Goal: Task Accomplishment & Management: Use online tool/utility

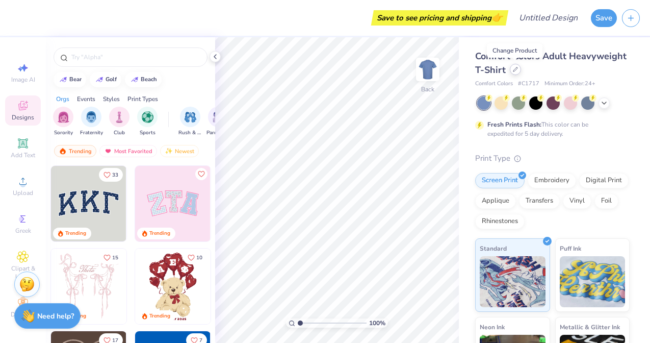
click at [517, 69] on div at bounding box center [515, 69] width 11 height 11
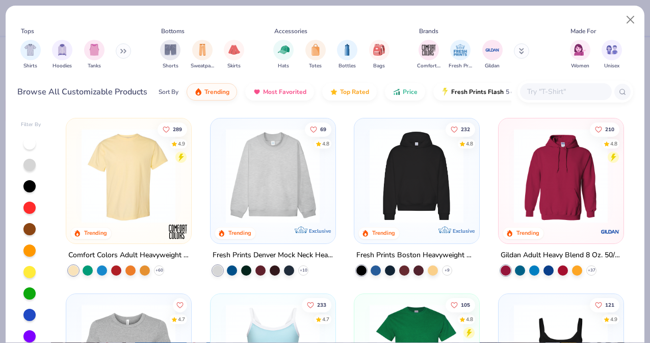
click at [364, 162] on img at bounding box center [312, 175] width 104 height 94
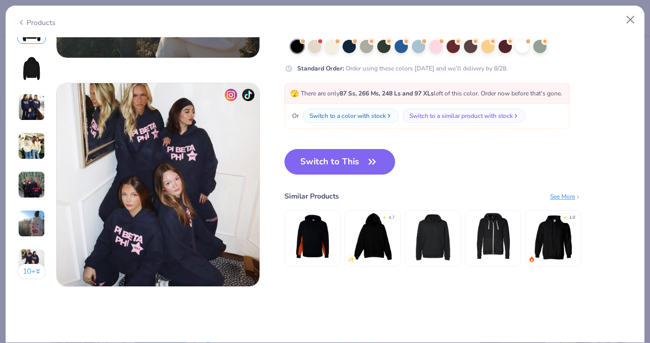
scroll to position [1324, 0]
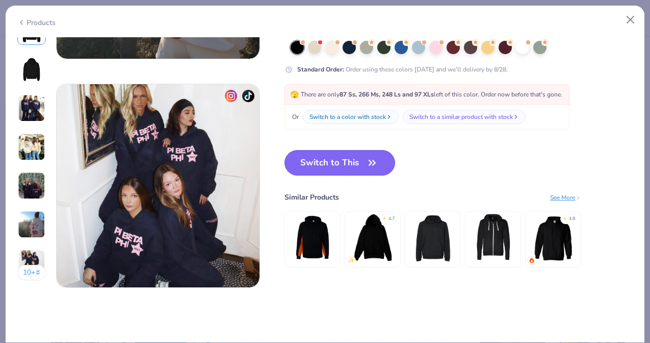
click at [326, 167] on button "Switch to This" at bounding box center [339, 162] width 111 height 25
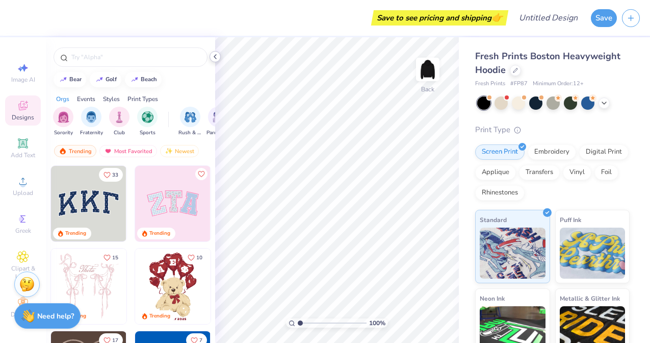
click at [216, 59] on icon at bounding box center [215, 57] width 8 height 8
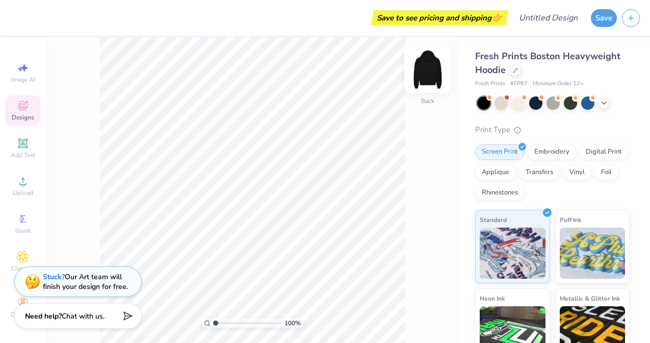
click at [433, 73] on img at bounding box center [427, 69] width 41 height 41
click at [16, 148] on div "Add Text" at bounding box center [23, 148] width 36 height 30
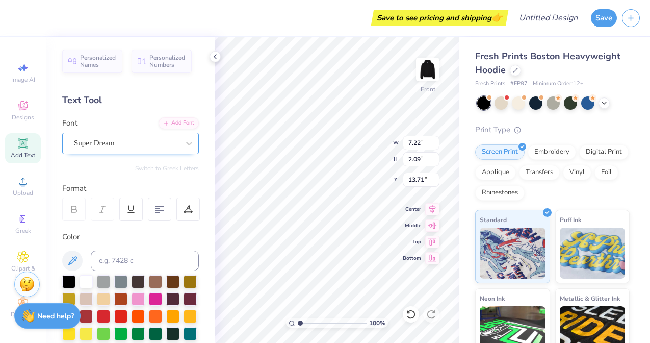
click at [163, 146] on div "Super Dream" at bounding box center [126, 143] width 107 height 16
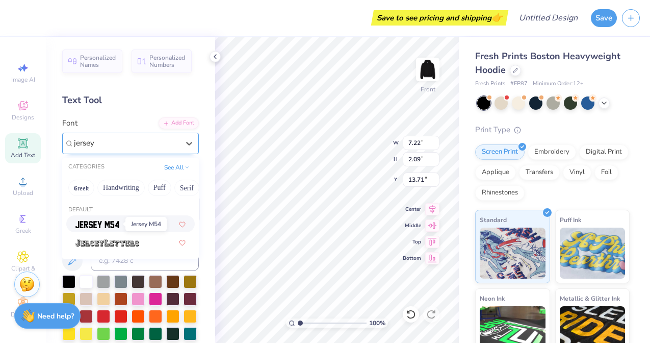
click at [103, 225] on img at bounding box center [97, 224] width 44 height 7
type input "jersey"
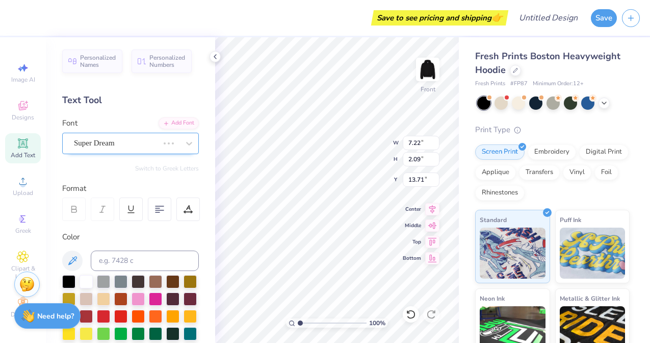
type input "5.70"
type input "2.29"
type input "13.61"
type textarea "STUDIO"
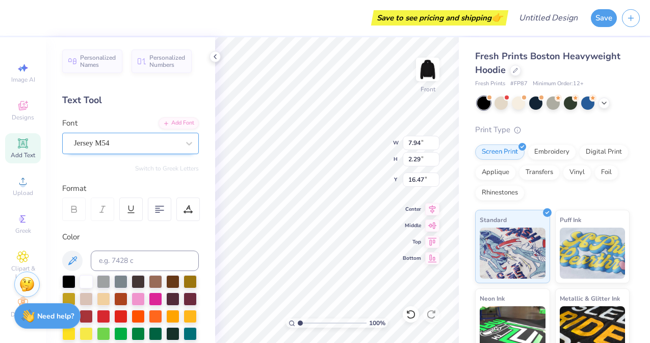
type input "16.66"
click at [23, 147] on icon at bounding box center [23, 143] width 12 height 12
type input "7.22"
type input "2.09"
type input "13.71"
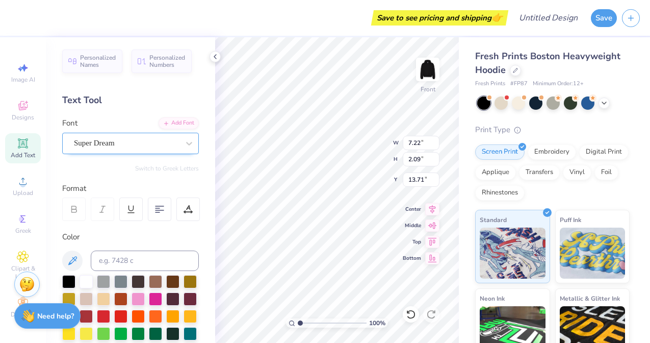
type textarea "X"
click at [128, 150] on div "Super Dream" at bounding box center [126, 143] width 107 height 16
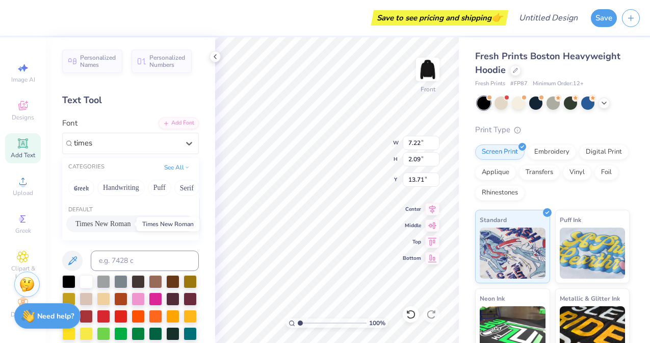
click at [127, 228] on span "Times New Roman" at bounding box center [102, 223] width 55 height 11
type input "times"
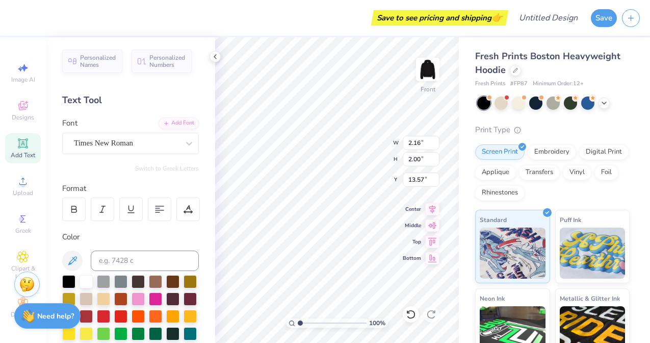
type input "4.85"
type input "4.50"
type input "10.24"
type input "7.45"
type input "6.91"
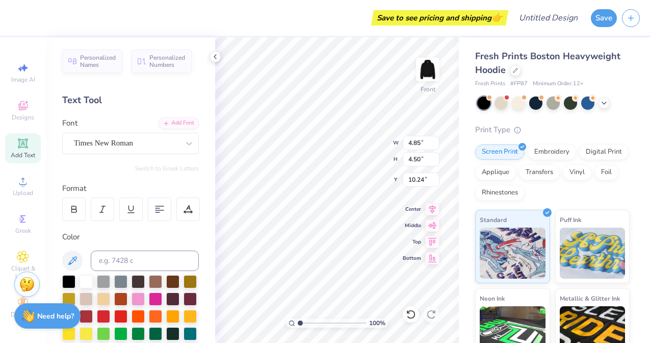
type input "7.03"
type input "8.03"
type input "7.44"
type input "6.32"
type input "8.34"
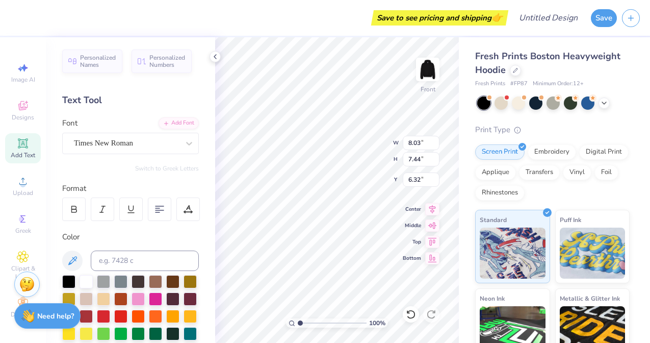
type input "7.73"
type input "6.24"
type input "7.94"
type input "2.29"
type input "15.55"
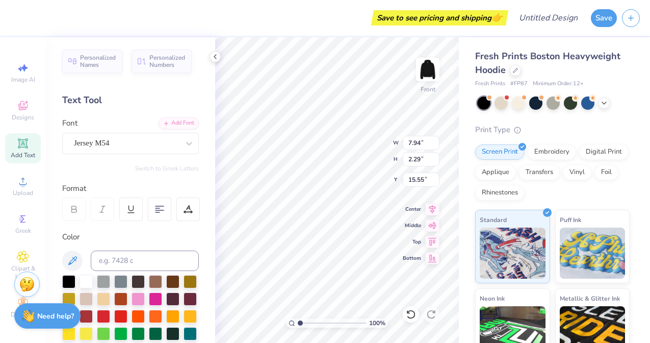
type input "8.34"
type input "2.40"
type input "8.68"
type input "2.50"
type input "15.12"
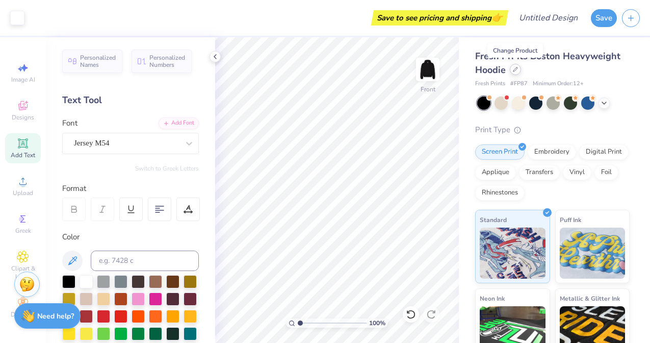
click at [516, 71] on icon at bounding box center [515, 69] width 5 height 5
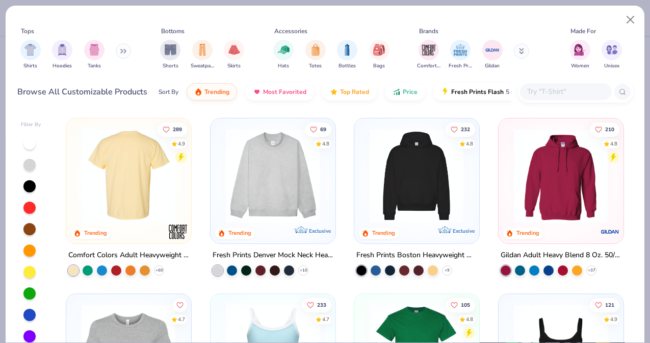
click at [76, 180] on img at bounding box center [24, 175] width 104 height 94
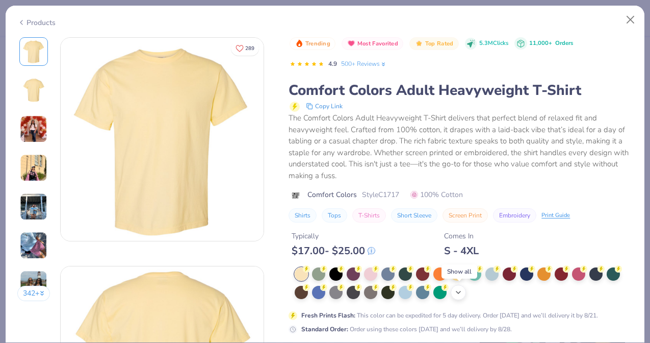
click at [459, 293] on icon at bounding box center [458, 292] width 8 height 8
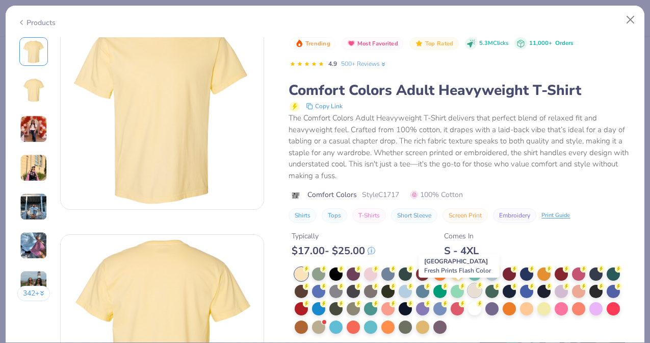
scroll to position [33, 0]
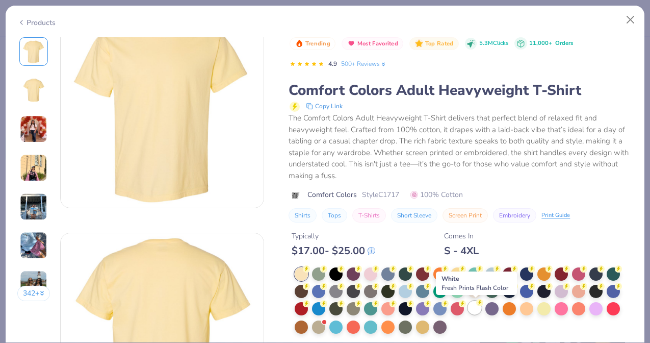
click at [476, 305] on div at bounding box center [474, 307] width 13 height 13
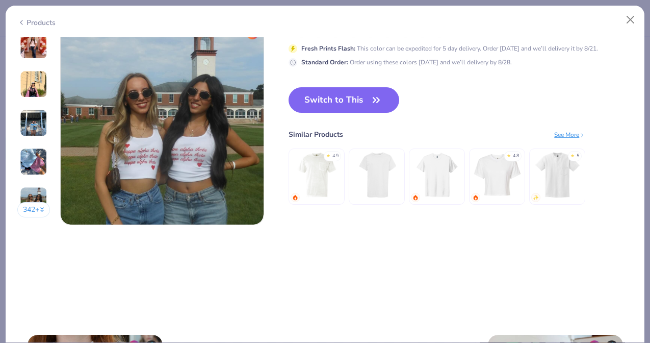
scroll to position [1353, 0]
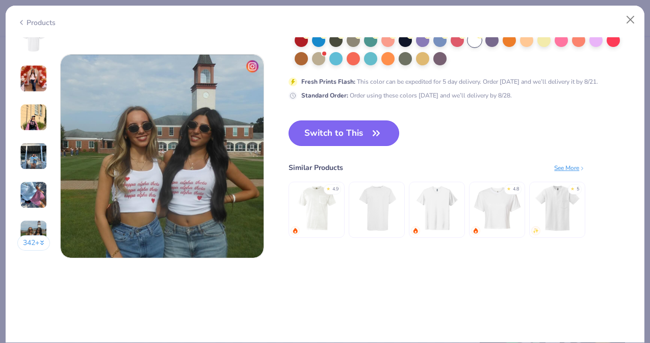
click at [354, 137] on button "Switch to This" at bounding box center [344, 132] width 111 height 25
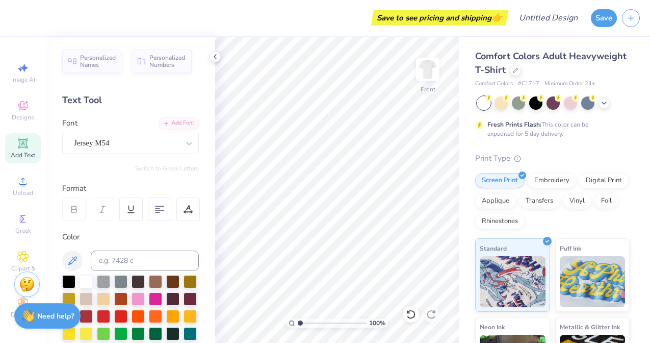
click at [30, 148] on div "Add Text" at bounding box center [23, 148] width 36 height 30
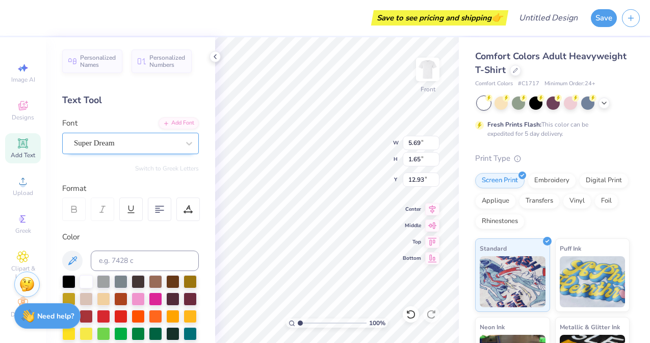
click at [86, 143] on div "Super Dream" at bounding box center [126, 143] width 107 height 16
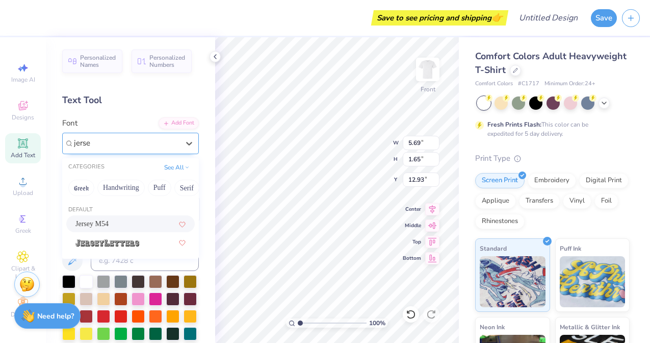
click at [128, 221] on div "Jersey M54" at bounding box center [130, 223] width 110 height 11
type input "jerse"
type input "4.49"
type input "1.80"
type input "12.85"
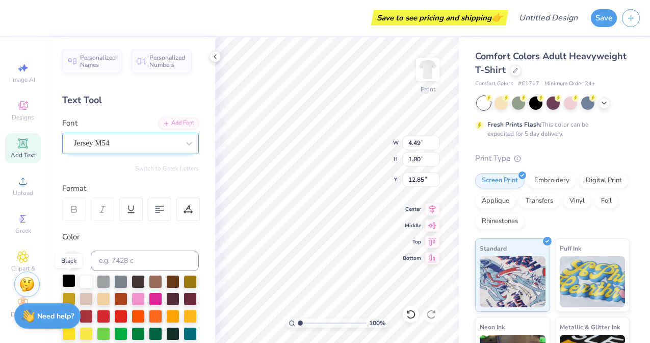
click at [69, 285] on div at bounding box center [68, 280] width 13 height 13
type textarea "SURFERS CHURCH"
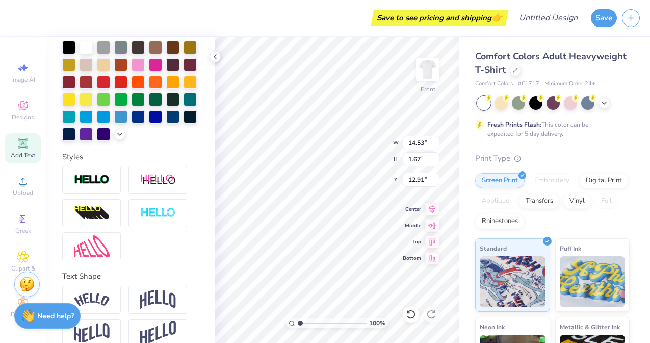
scroll to position [250, 0]
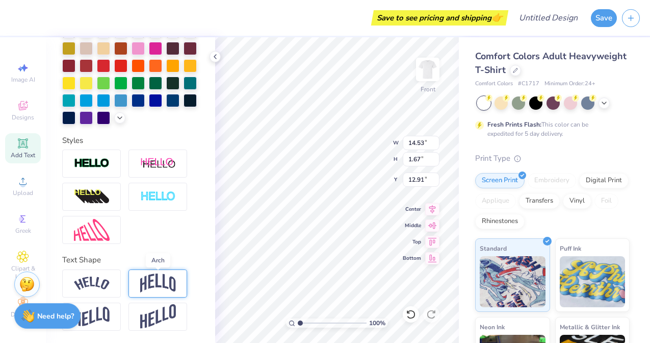
click at [158, 273] on img at bounding box center [158, 282] width 36 height 19
type input "4.68"
type input "11.41"
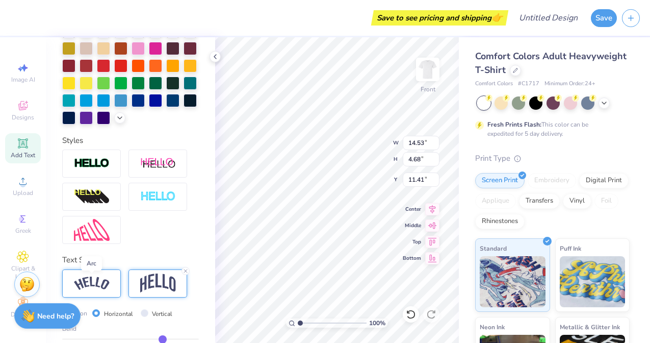
click at [104, 276] on img at bounding box center [92, 283] width 36 height 14
type input "3.29"
type input "12.10"
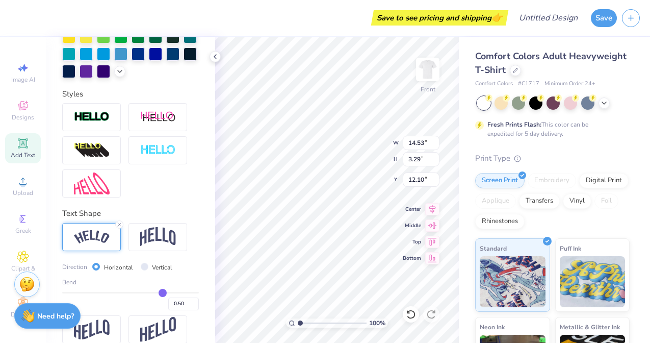
scroll to position [309, 0]
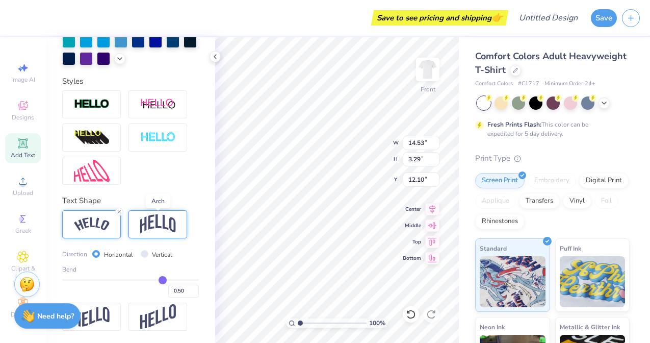
click at [164, 224] on img at bounding box center [158, 223] width 36 height 19
type input "12.59"
type input "4.06"
type input "11.72"
type input "0.46"
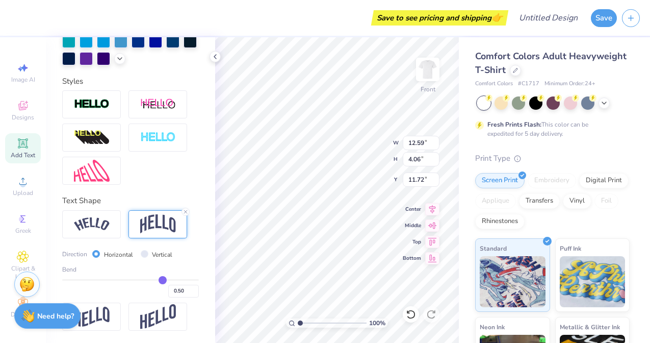
type input "0.46"
type input "0.44"
type input "0.43"
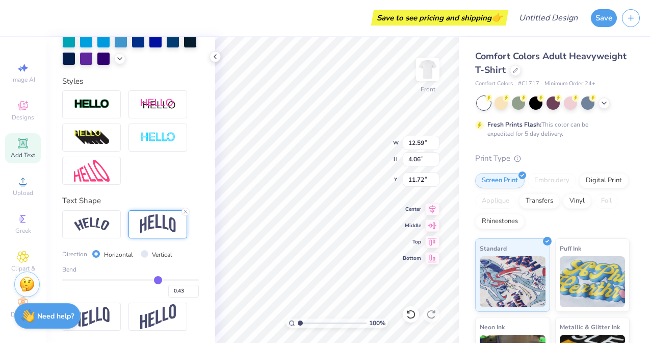
type input "0.41"
type input "0.4"
type input "0.40"
type input "0.39"
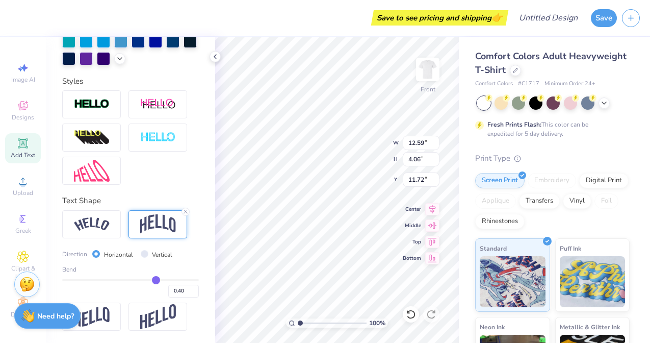
type input "0.39"
type input "0.38"
type input "0.37"
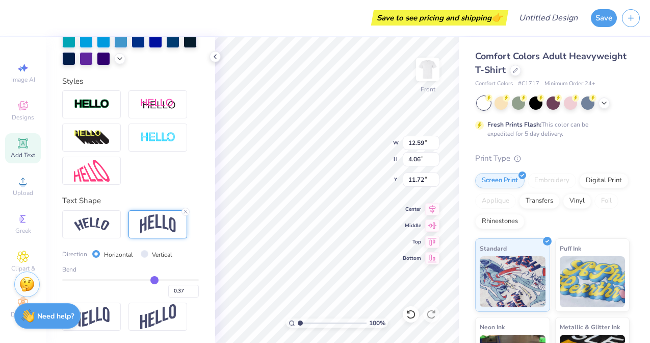
type input "0.36"
type input "0.35"
type input "0.34"
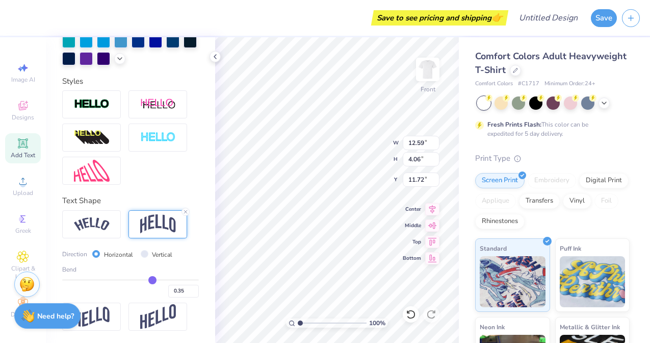
type input "0.34"
type input "0.33"
type input "0.32"
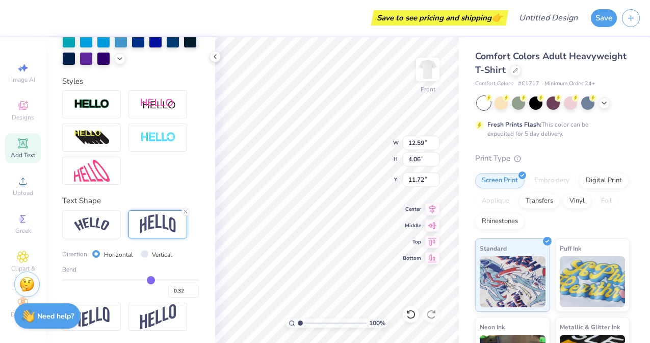
type input "0.31"
type input "0.3"
type input "0.30"
type input "0.29"
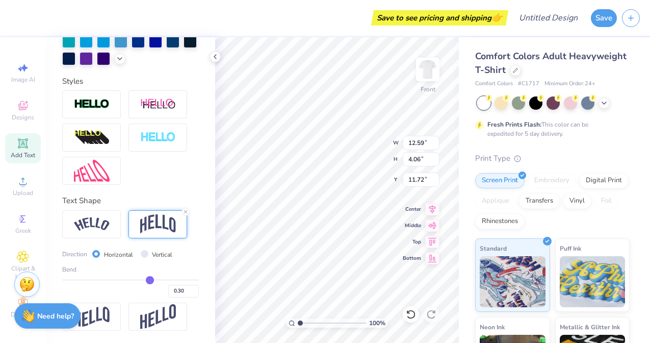
type input "0.29"
drag, startPoint x: 160, startPoint y: 279, endPoint x: 147, endPoint y: 278, distance: 12.2
click at [149, 279] on input "range" at bounding box center [130, 280] width 137 height 2
type input "0.23"
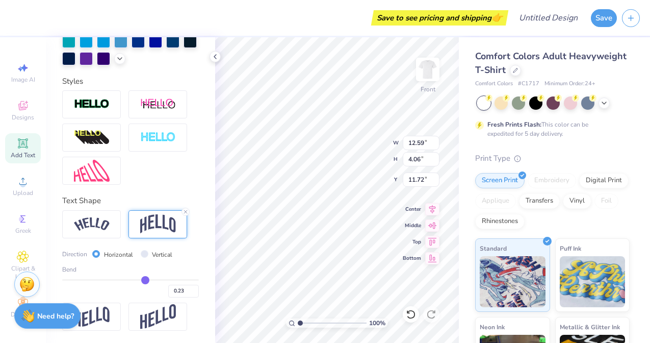
type input "0.21"
type input "0.19"
type input "0.17"
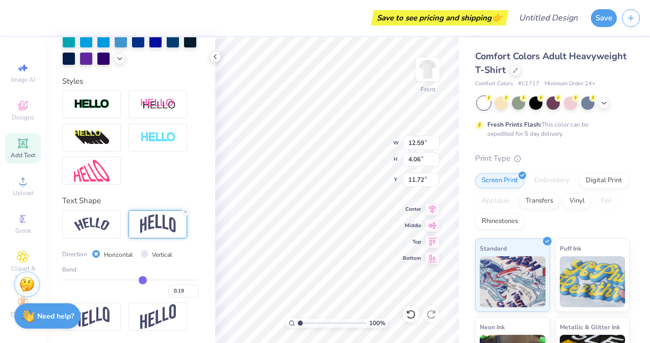
type input "0.17"
type input "0.16"
type input "0.15"
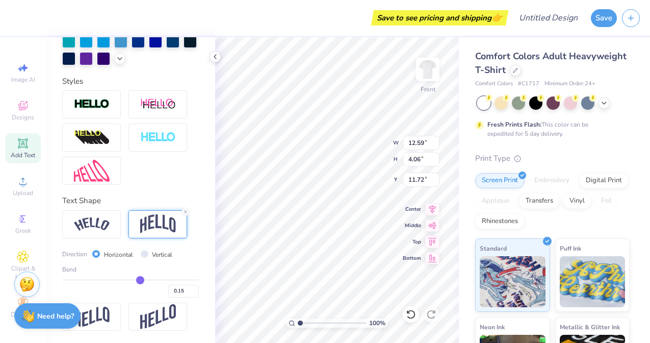
drag, startPoint x: 145, startPoint y: 278, endPoint x: 140, endPoint y: 278, distance: 5.1
type input "0.15"
click at [140, 279] on input "range" at bounding box center [130, 280] width 137 height 2
type input "2.19"
type input "12.65"
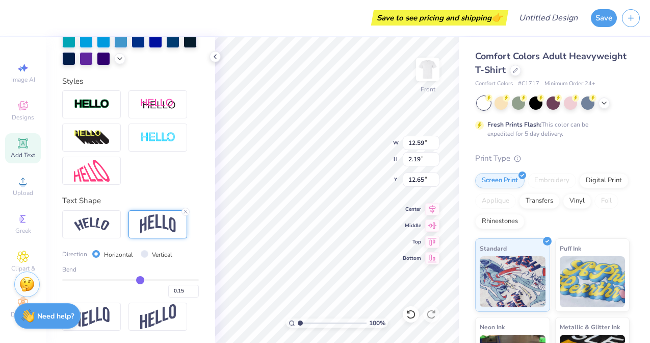
type input "0.11"
type input "0.1"
type input "0.10"
type input "0.09"
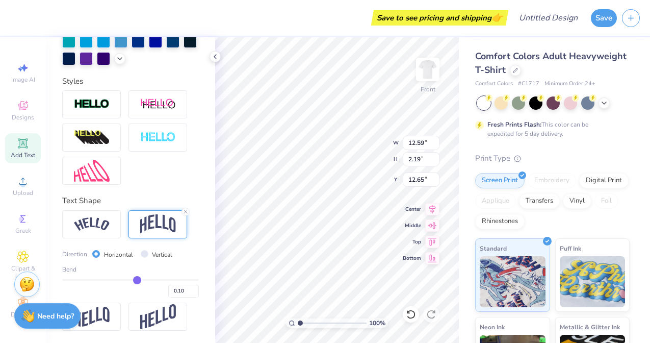
type input "0.09"
type input "0.08"
type input "0.07"
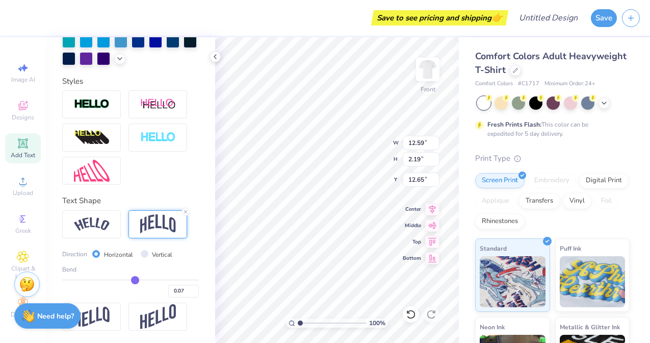
type input "1.80"
type input "12.85"
type input "0.1"
type input "0.10"
type input "0.14"
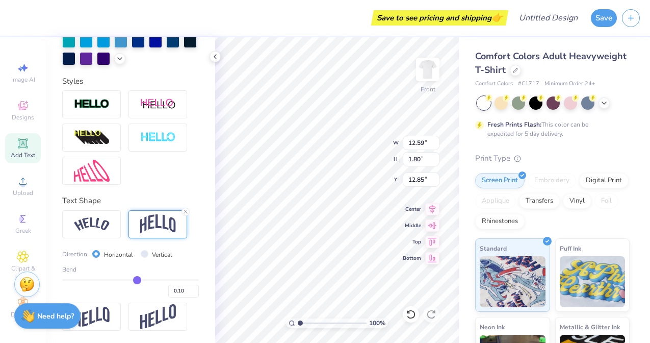
type input "0.14"
type input "0.16"
type input "0.17"
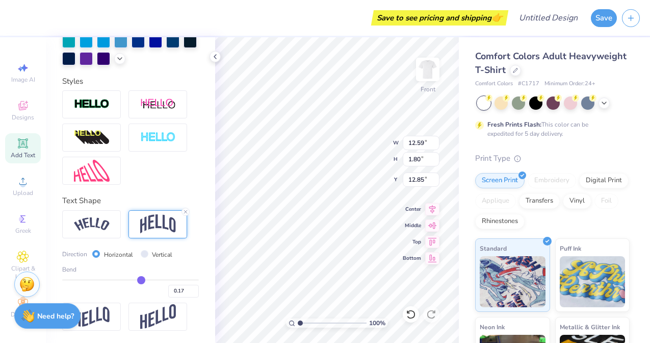
type input "2.29"
type input "12.60"
type input "0.17"
click at [141, 279] on input "range" at bounding box center [130, 280] width 137 height 2
type input "4.87"
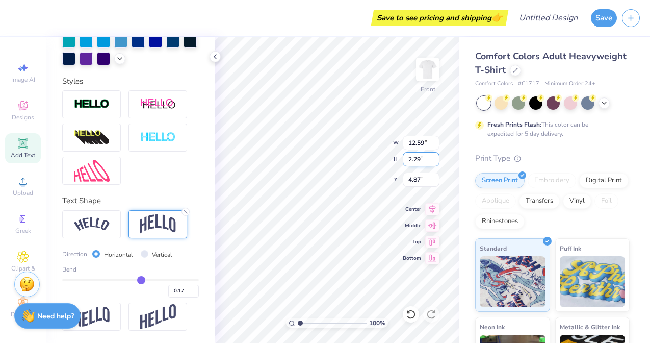
click at [411, 161] on div "100 % Front W 12.59 12.59 " H 2.29 2.29 " Y 4.87 4.87 " Center Middle Top Bottom" at bounding box center [337, 189] width 244 height 305
type input "13.41"
type input "2.44"
type input "4.72"
type input "14.33"
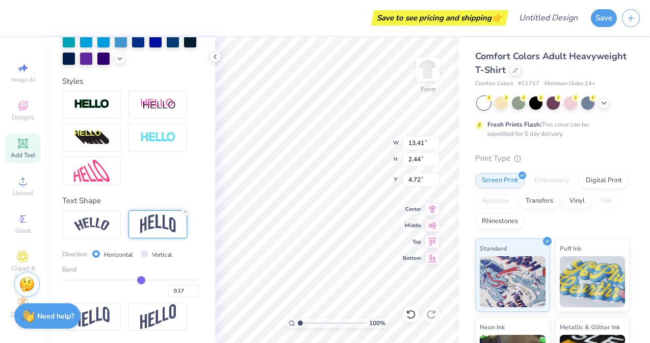
type input "2.61"
type input "6.44"
click at [144, 254] on input "Vertical" at bounding box center [145, 254] width 8 height 8
radio input "true"
type input "14.44"
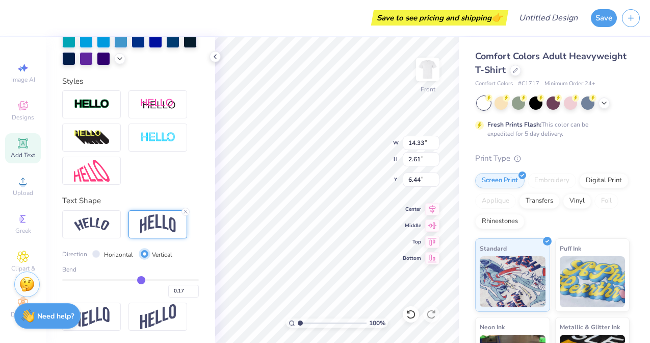
type input "1.65"
type input "6.92"
click at [96, 252] on input "Horizontal" at bounding box center [96, 254] width 8 height 8
radio input "true"
type input "14.33"
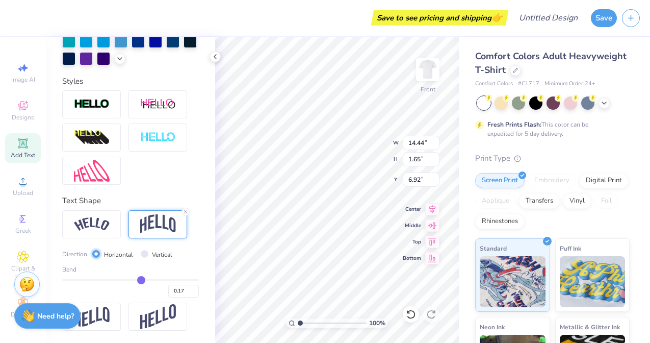
type input "2.61"
type input "6.44"
type input "0.15"
type input "0.14"
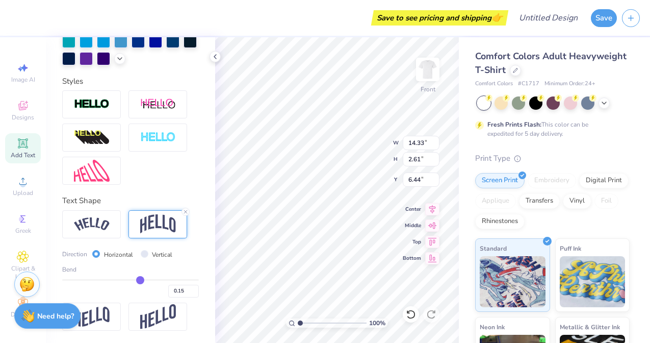
type input "0.14"
type input "0.13"
type input "0.12"
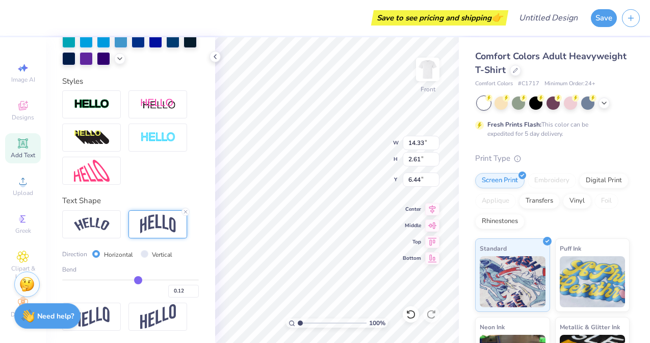
type input "0.11"
type input "0.09"
type input "0.08"
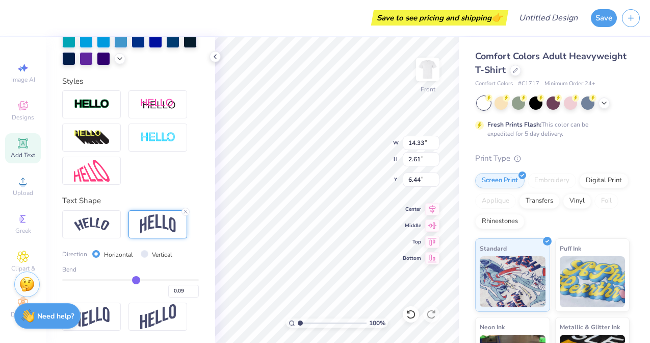
type input "0.08"
type input "0.07"
type input "0.06"
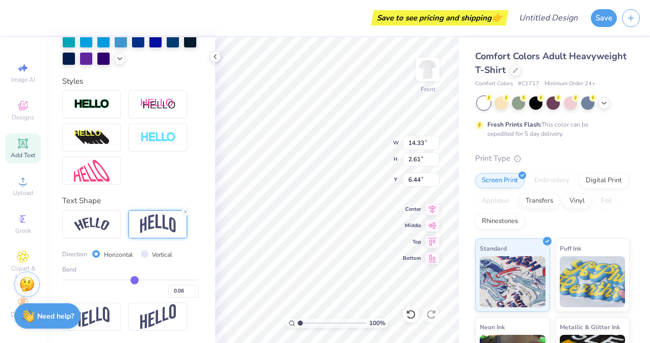
type input "0.05"
type input "0.04"
type input "0.03"
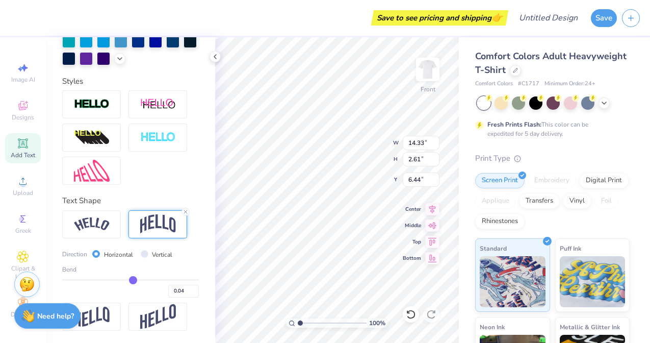
type input "0.03"
type input "0.02"
type input "0.01"
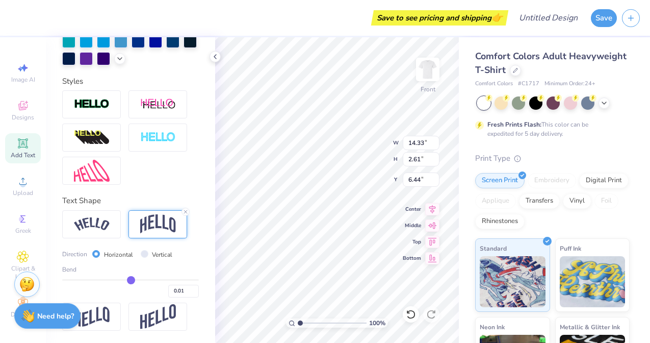
type input "0"
type input "0.00"
type input "-0.01"
type input "-0.02"
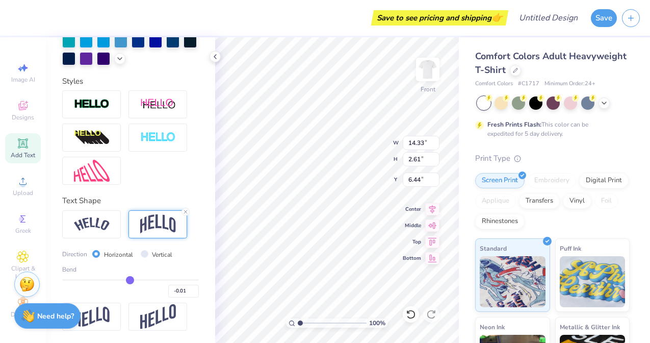
type input "-0.02"
type input "-0.03"
type input "-0.04"
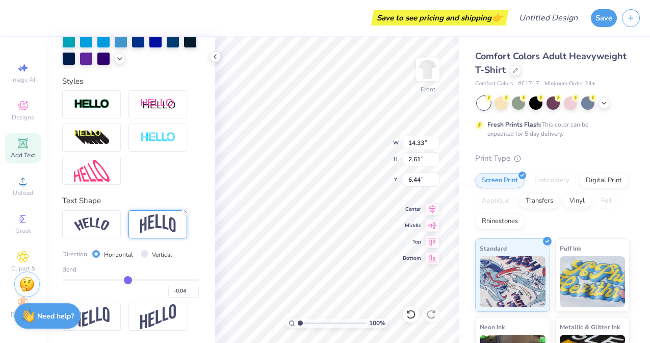
type input "-0.05"
type input "-0.06"
type input "-0.07"
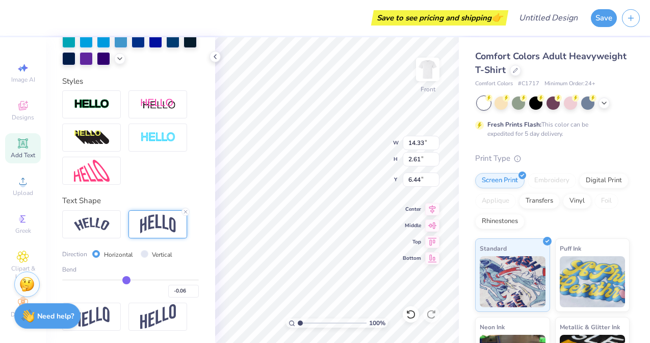
type input "-0.07"
type input "-0.08"
type input "-0.09"
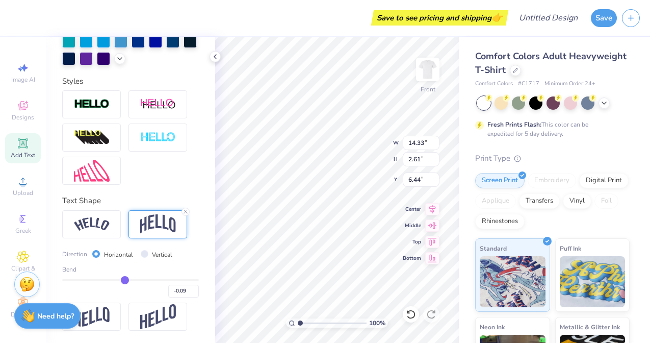
type input "2.16"
type input "6.67"
type input "-0.08"
type input "-0.07"
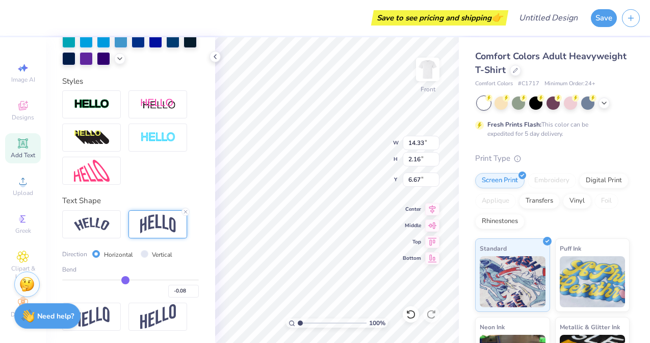
type input "-0.07"
type input "-0.06"
type input "-0.05"
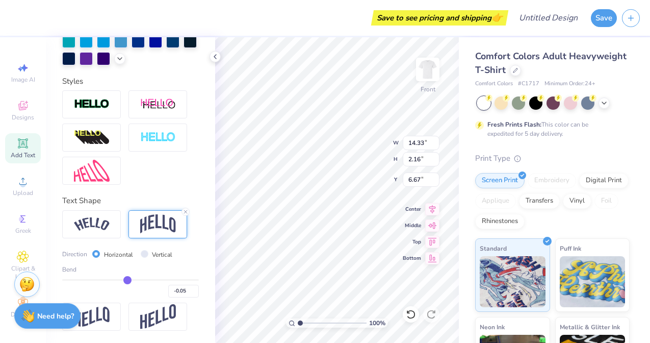
type input "-0.04"
type input "-0.03"
type input "-0.02"
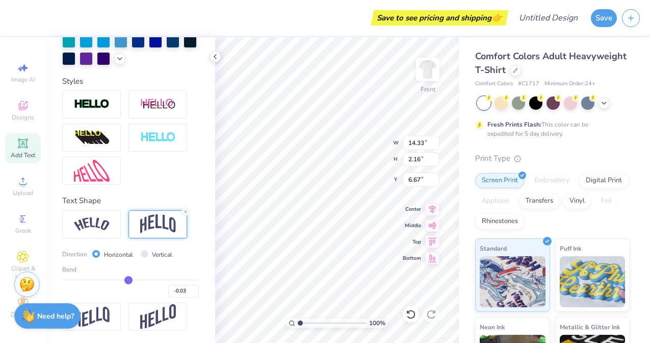
type input "-0.02"
type input "-0.01"
type input "0"
type input "0.00"
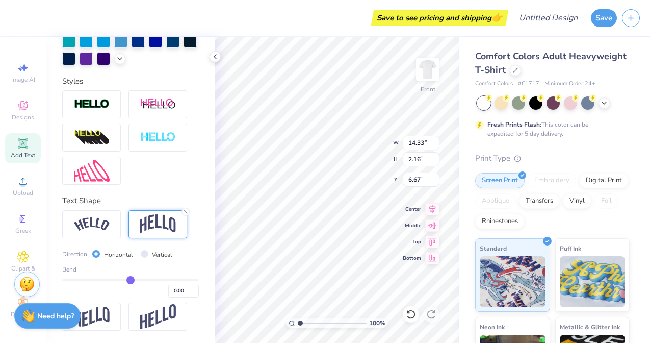
type input "0.01"
drag, startPoint x: 140, startPoint y: 278, endPoint x: 167, endPoint y: 276, distance: 27.1
click at [166, 279] on input "range" at bounding box center [130, 280] width 137 height 2
click at [99, 229] on img at bounding box center [92, 224] width 36 height 14
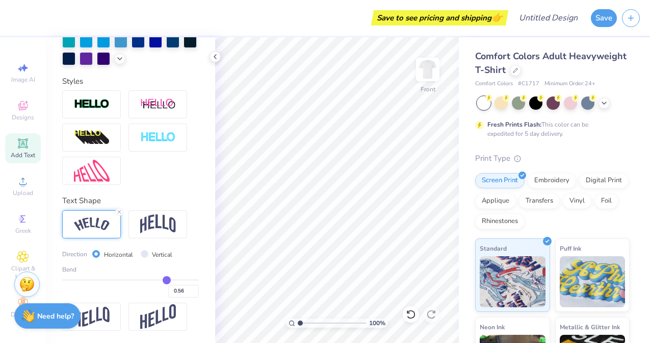
click at [17, 146] on icon at bounding box center [23, 143] width 12 height 12
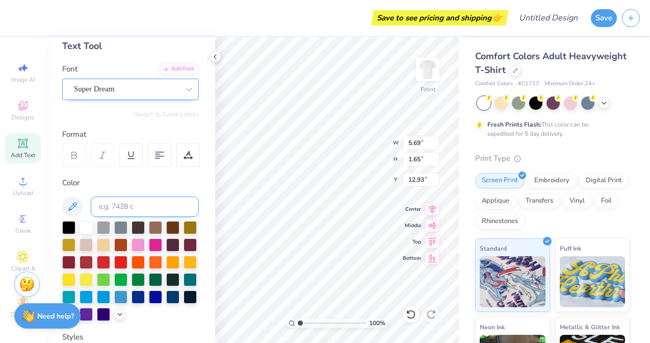
scroll to position [62, 0]
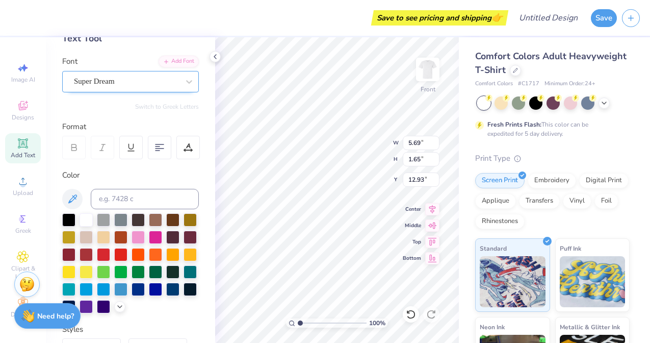
click at [69, 217] on div at bounding box center [68, 219] width 13 height 13
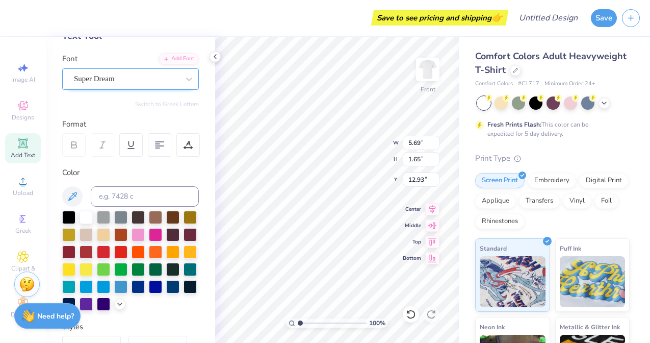
click at [98, 73] on div "Super Dream" at bounding box center [126, 79] width 107 height 16
click at [162, 151] on div at bounding box center [159, 144] width 23 height 23
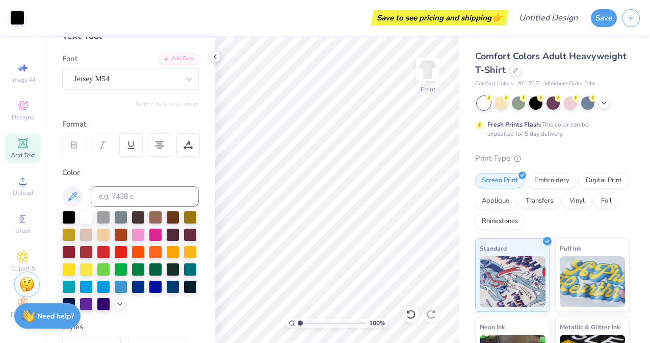
click at [28, 142] on icon at bounding box center [23, 143] width 12 height 12
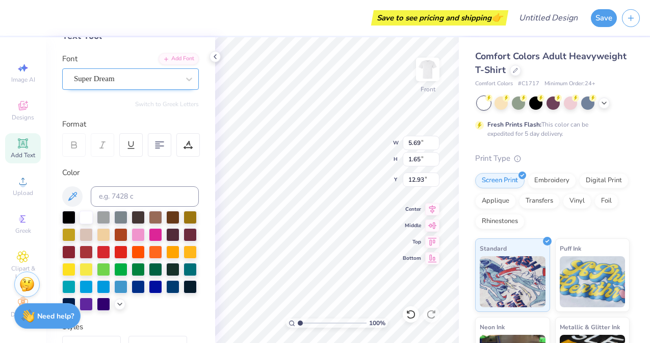
click at [103, 79] on div "Super Dream" at bounding box center [126, 79] width 107 height 16
click at [118, 216] on div at bounding box center [120, 216] width 13 height 13
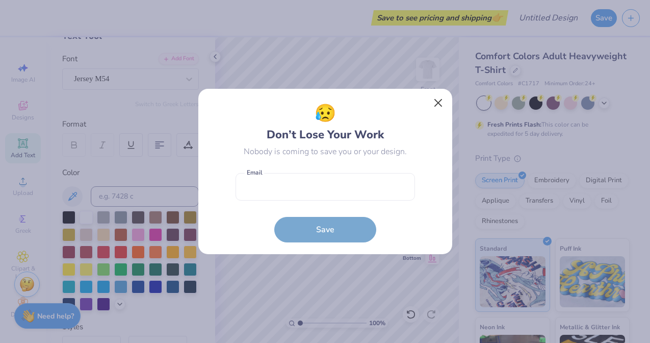
click at [433, 98] on button "Close" at bounding box center [437, 102] width 19 height 19
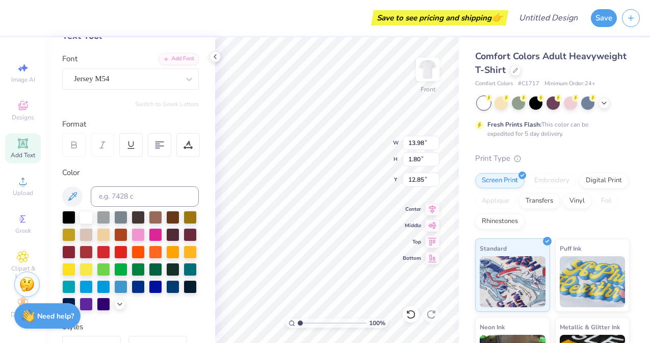
scroll to position [0, 3]
click at [421, 160] on input "0.88" at bounding box center [421, 159] width 37 height 14
drag, startPoint x: 420, startPoint y: 143, endPoint x: 406, endPoint y: 144, distance: 13.8
click at [406, 144] on input "4.53" at bounding box center [421, 143] width 37 height 14
click at [435, 162] on input "1.09" at bounding box center [421, 159] width 37 height 14
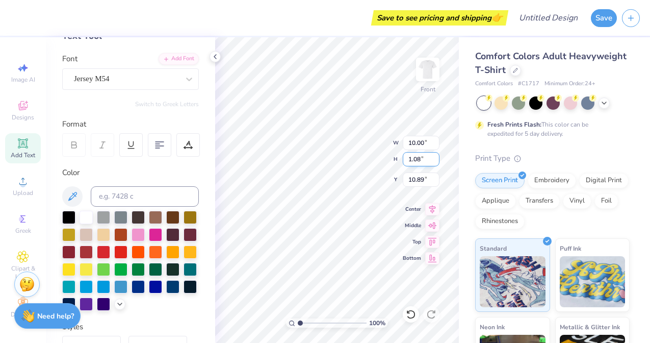
click at [435, 162] on input "1.08" at bounding box center [421, 159] width 37 height 14
click at [435, 162] on input "1.07" at bounding box center [421, 159] width 37 height 14
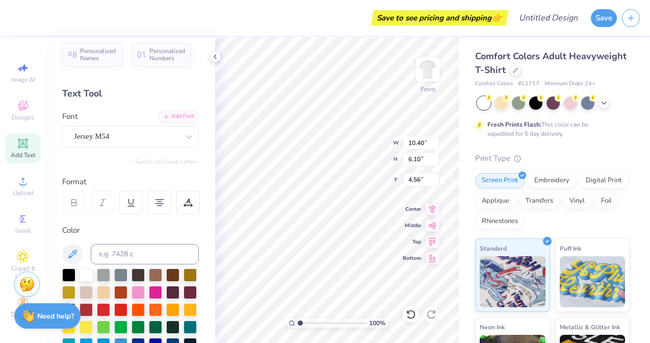
scroll to position [0, 0]
